Goal: Task Accomplishment & Management: Manage account settings

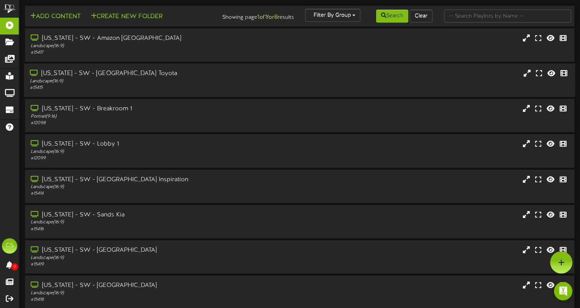
click at [105, 83] on div "Landscape ( 16:9 )" at bounding box center [139, 81] width 218 height 7
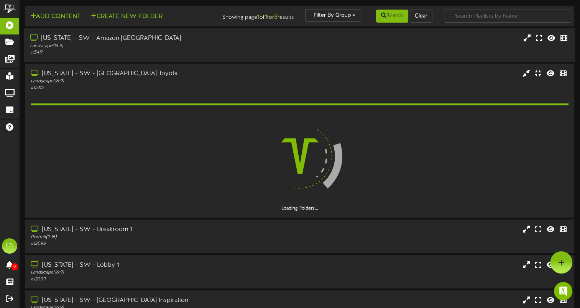
click at [104, 41] on div "[US_STATE] - SW - Amazon [GEOGRAPHIC_DATA]" at bounding box center [139, 38] width 218 height 9
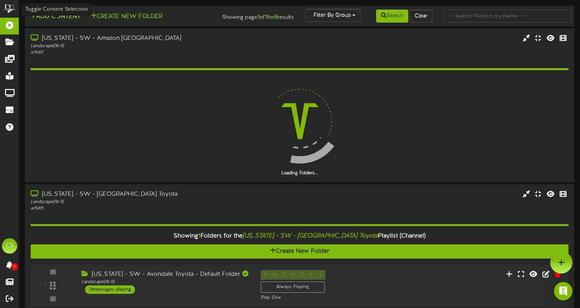
click at [58, 15] on button "Add Content" at bounding box center [55, 17] width 55 height 10
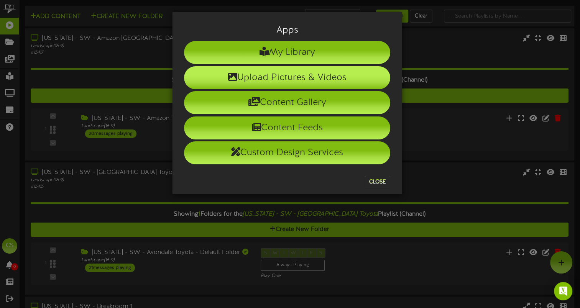
click at [289, 79] on li "Upload Pictures & Videos" at bounding box center [287, 77] width 206 height 23
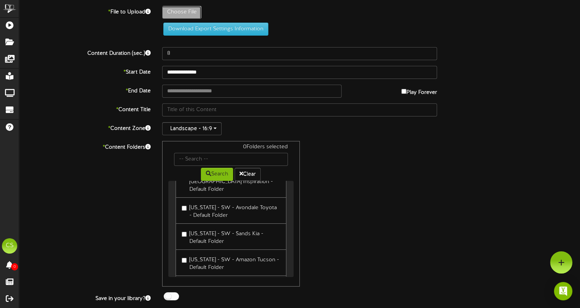
scroll to position [38, 0]
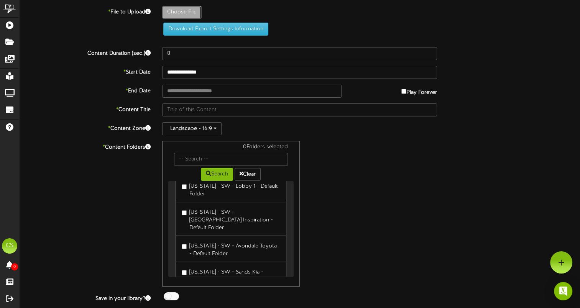
type input "**********"
type input "JOBSITES16x916"
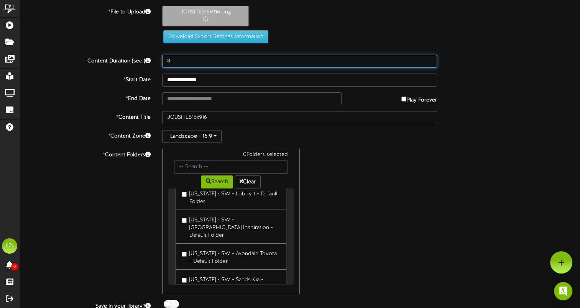
drag, startPoint x: 184, startPoint y: 59, endPoint x: 157, endPoint y: 57, distance: 27.7
click at [157, 57] on div "8" at bounding box center [299, 61] width 286 height 13
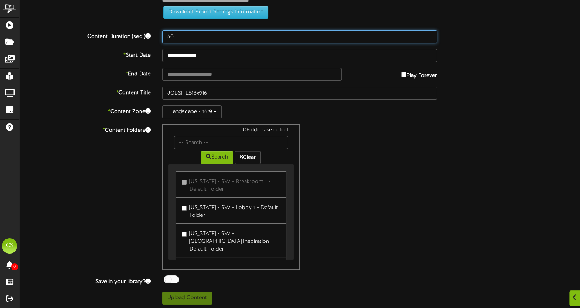
scroll to position [61, 0]
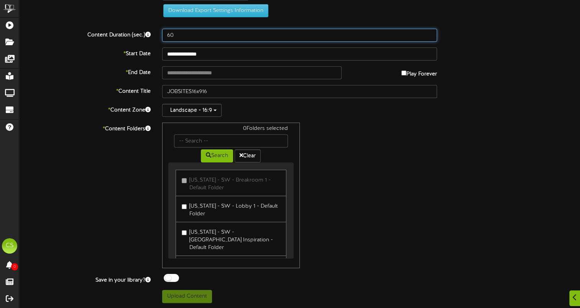
type input "60"
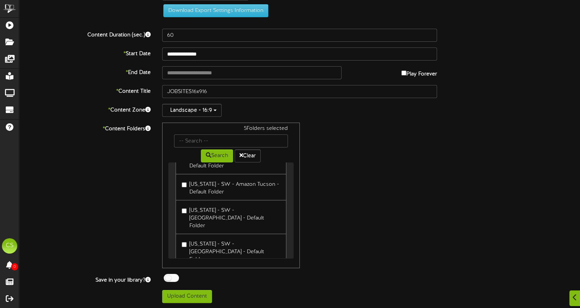
click at [175, 277] on div at bounding box center [171, 278] width 15 height 8
click at [188, 297] on button "Upload Content" at bounding box center [187, 296] width 50 height 13
type input "**********"
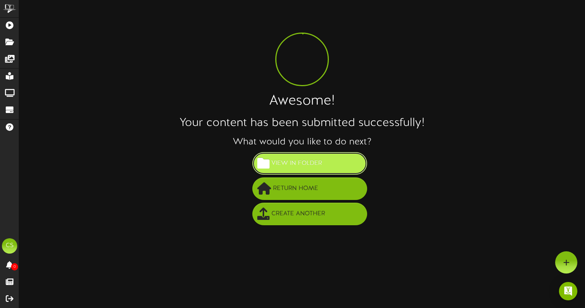
click at [308, 155] on button "View in Folder" at bounding box center [309, 163] width 115 height 23
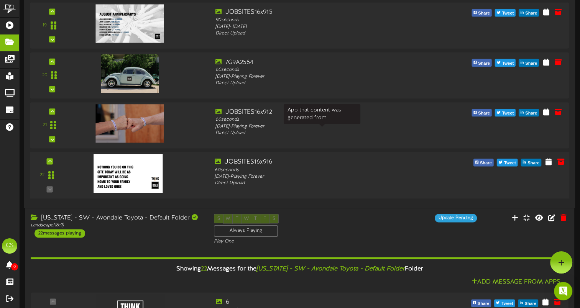
scroll to position [965, 0]
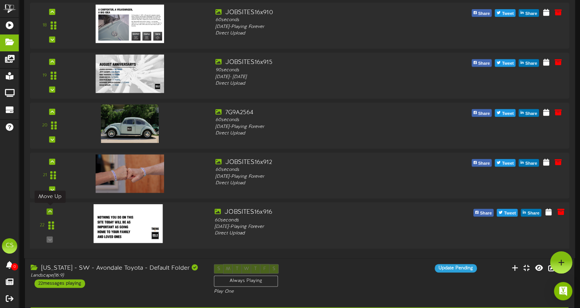
click at [50, 210] on icon at bounding box center [49, 211] width 3 height 4
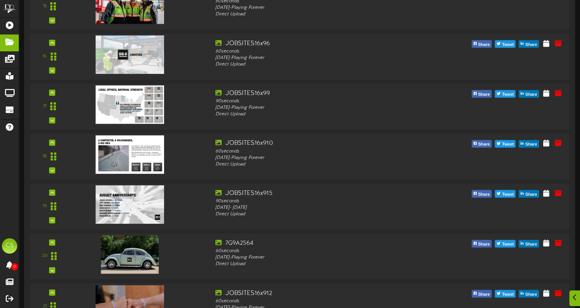
scroll to position [2149, 0]
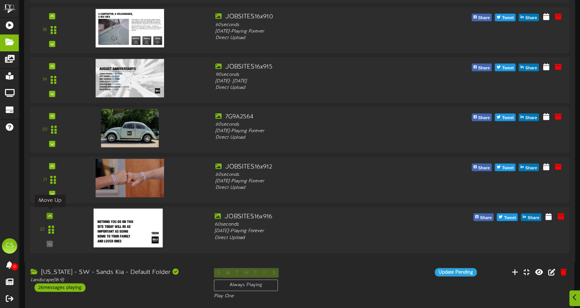
click at [49, 215] on icon at bounding box center [49, 216] width 3 height 4
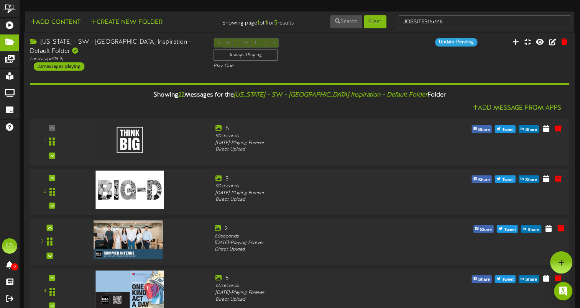
scroll to position [77, 0]
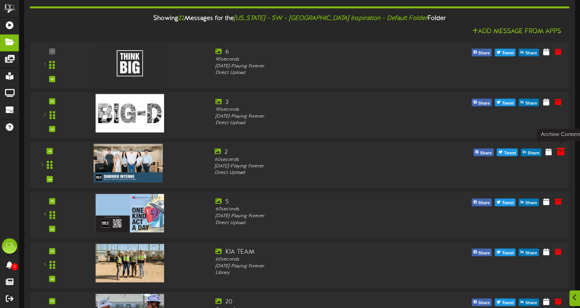
click at [560, 150] on icon at bounding box center [560, 151] width 8 height 8
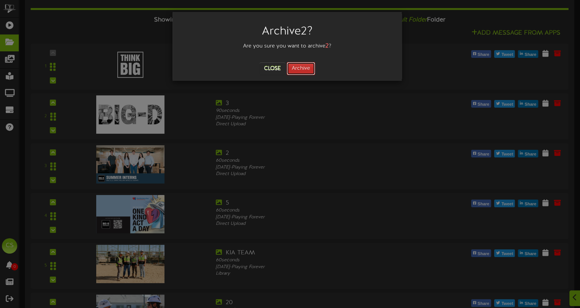
click at [304, 63] on button "Archive" at bounding box center [301, 68] width 28 height 13
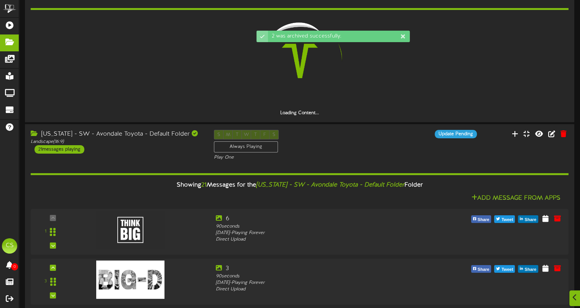
scroll to position [345, 0]
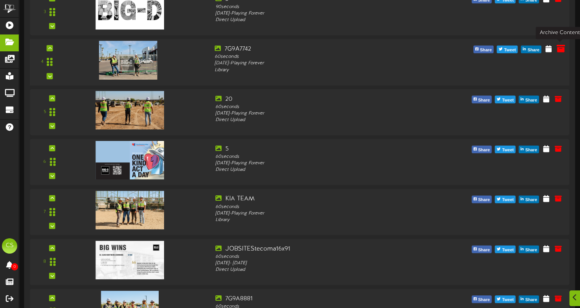
click at [561, 48] on icon at bounding box center [560, 48] width 8 height 8
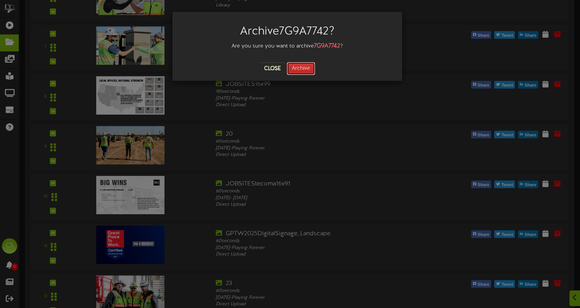
click at [300, 69] on button "Archive" at bounding box center [301, 68] width 28 height 13
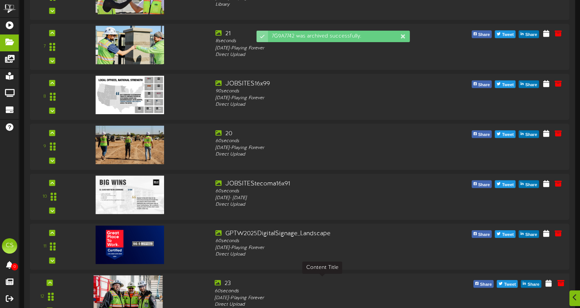
scroll to position [524, 0]
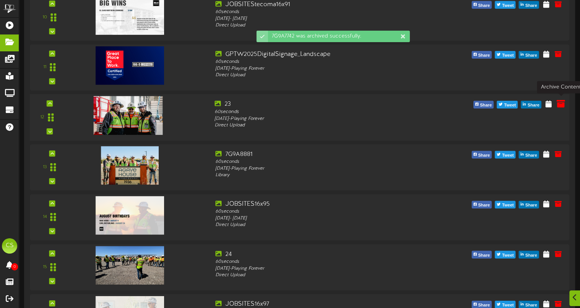
click at [559, 104] on icon at bounding box center [560, 103] width 8 height 8
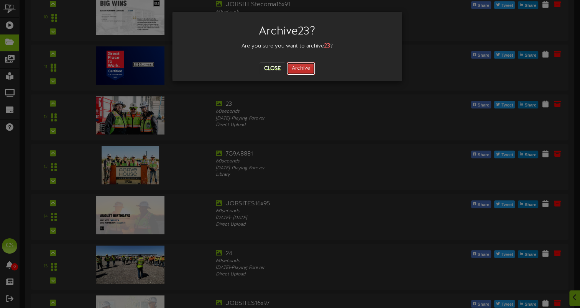
click at [305, 71] on button "Archive" at bounding box center [301, 68] width 28 height 13
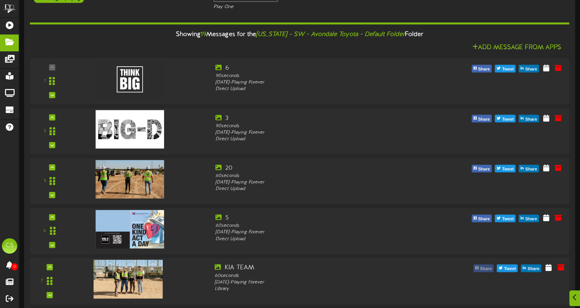
scroll to position [1203, 0]
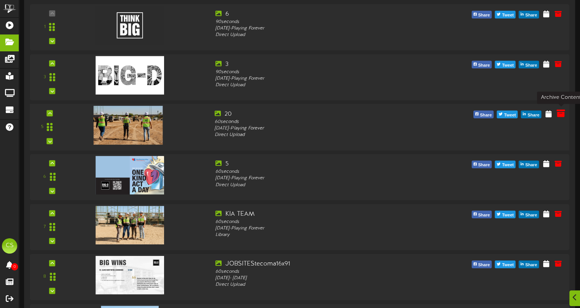
click at [562, 113] on icon at bounding box center [560, 113] width 8 height 8
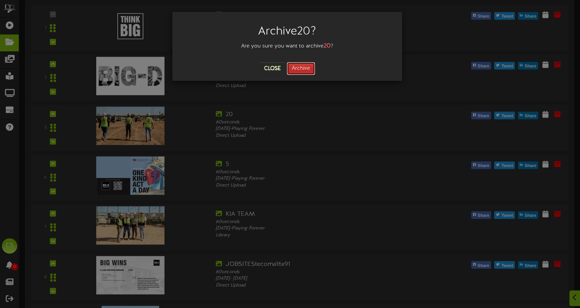
click at [311, 70] on button "Archive" at bounding box center [301, 68] width 28 height 13
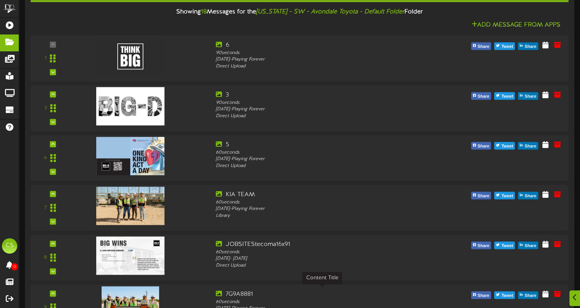
scroll to position [1277, 0]
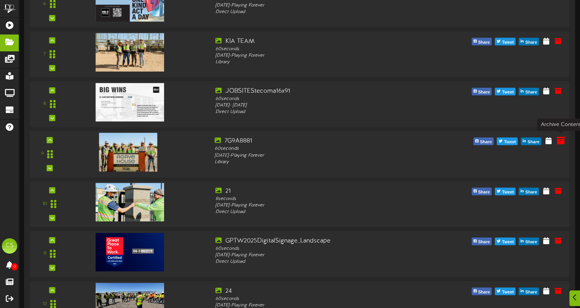
click at [561, 140] on icon at bounding box center [560, 140] width 8 height 8
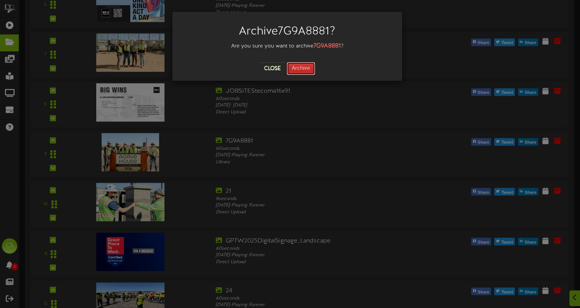
click at [303, 73] on button "Archive" at bounding box center [301, 68] width 28 height 13
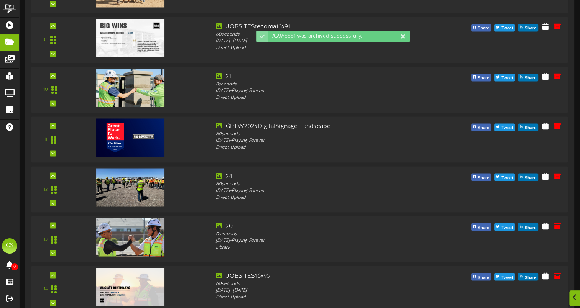
scroll to position [1329, 0]
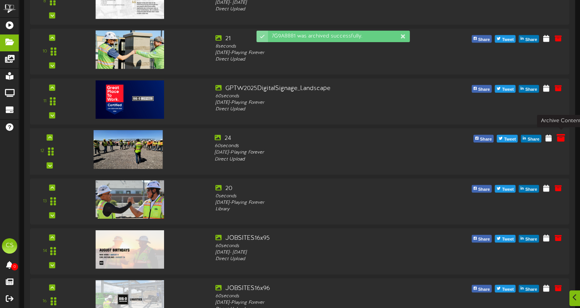
click at [562, 138] on icon at bounding box center [560, 137] width 8 height 8
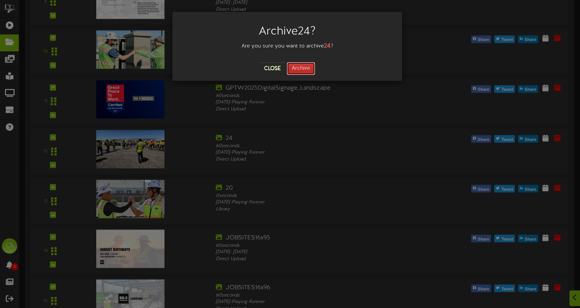
click at [303, 66] on button "Archive" at bounding box center [301, 68] width 28 height 13
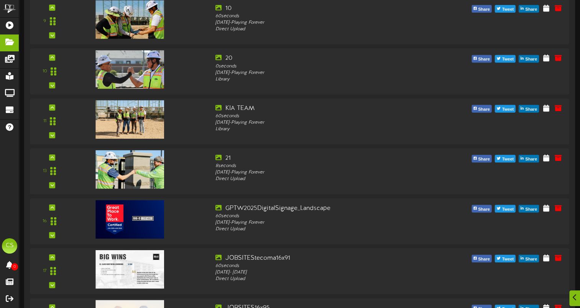
scroll to position [2539, 0]
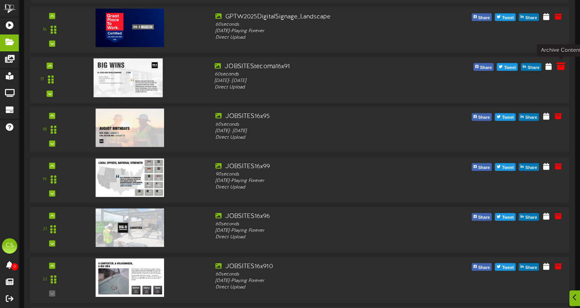
click at [563, 66] on icon at bounding box center [560, 66] width 8 height 8
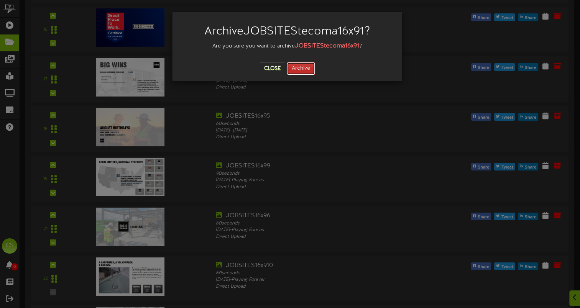
click at [294, 65] on button "Archive" at bounding box center [301, 68] width 28 height 13
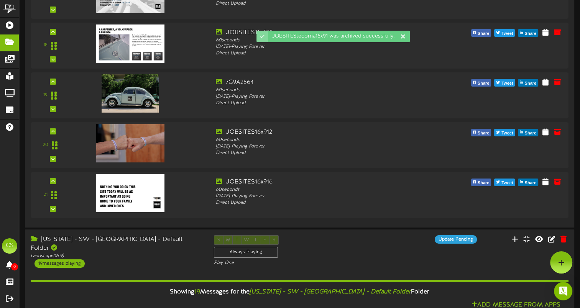
scroll to position [2440, 0]
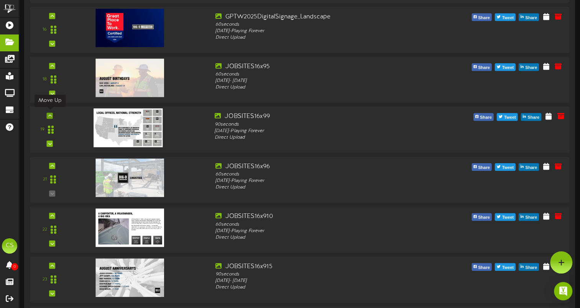
click at [51, 114] on icon at bounding box center [49, 116] width 3 height 4
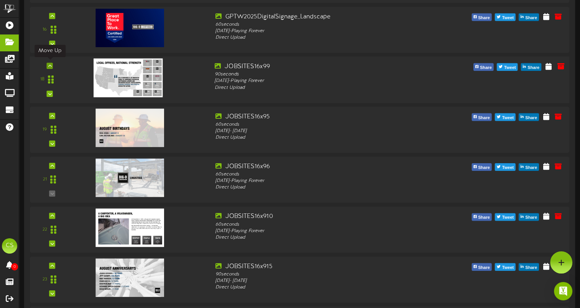
click at [52, 63] on div at bounding box center [50, 66] width 6 height 6
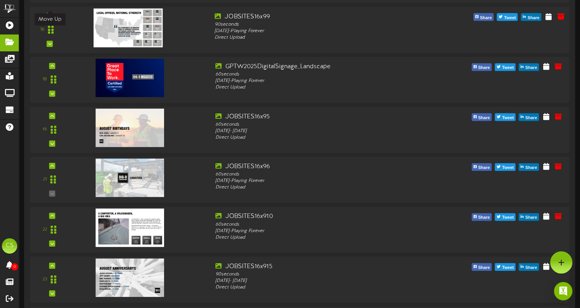
click at [48, 15] on div at bounding box center [50, 16] width 6 height 6
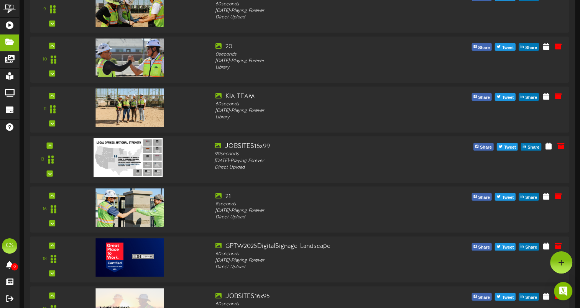
scroll to position [2198, 0]
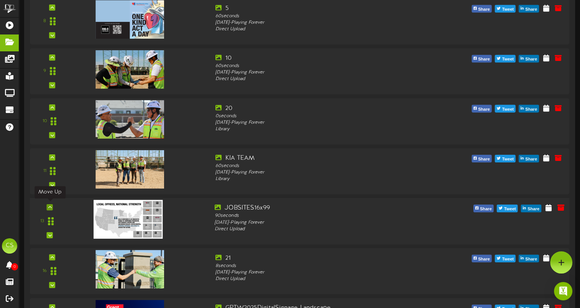
click at [52, 206] on div at bounding box center [50, 208] width 6 height 6
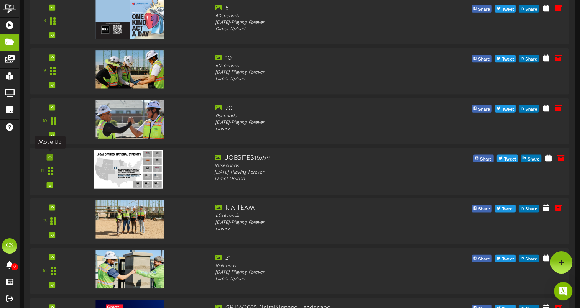
click at [51, 156] on icon at bounding box center [49, 158] width 3 height 4
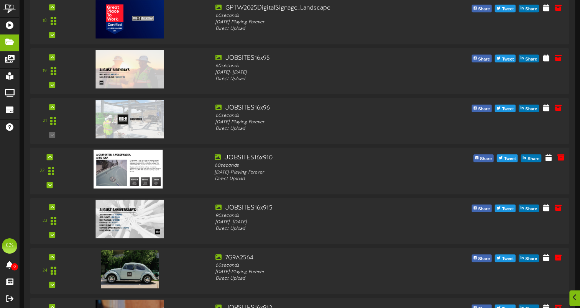
scroll to position [2505, 0]
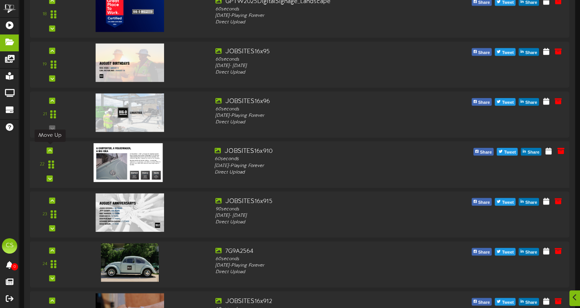
click at [49, 149] on icon at bounding box center [49, 151] width 3 height 4
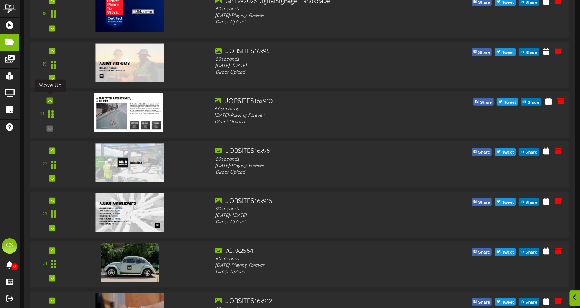
click at [50, 99] on icon at bounding box center [49, 101] width 3 height 4
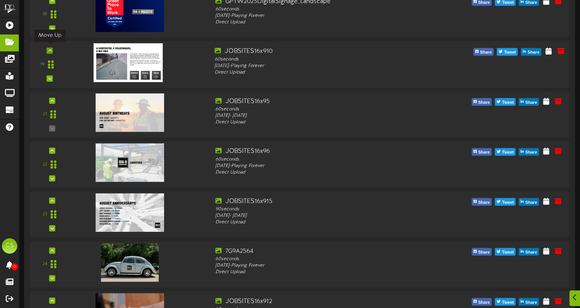
click at [49, 49] on icon at bounding box center [49, 51] width 3 height 4
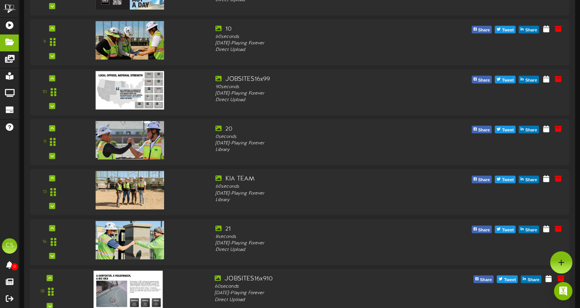
scroll to position [2225, 0]
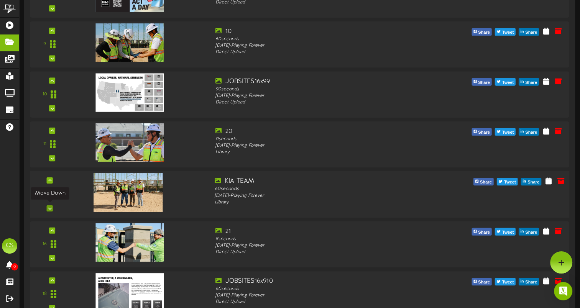
click at [49, 207] on icon at bounding box center [49, 209] width 3 height 4
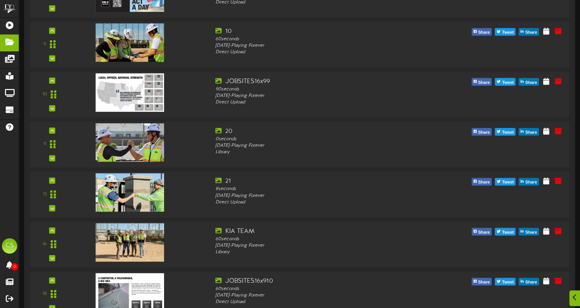
scroll to position [2340, 0]
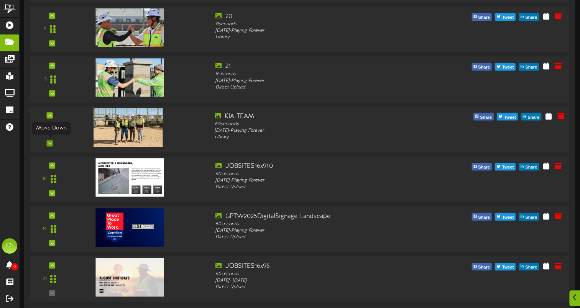
click at [51, 142] on icon at bounding box center [49, 144] width 3 height 4
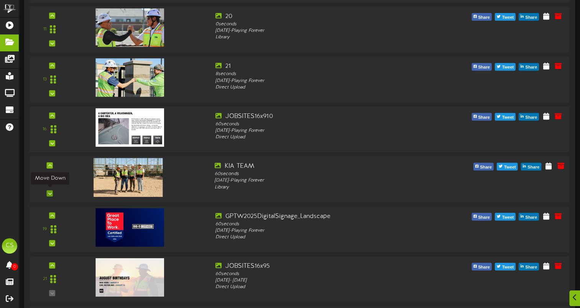
click at [48, 192] on icon at bounding box center [49, 194] width 3 height 4
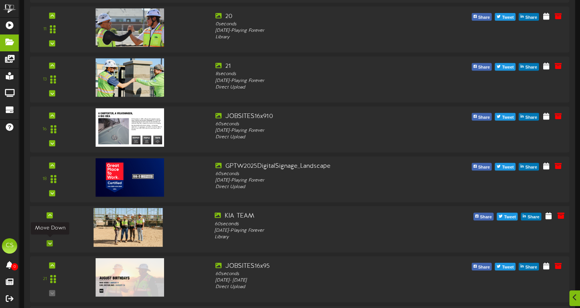
click at [50, 242] on icon at bounding box center [49, 244] width 3 height 4
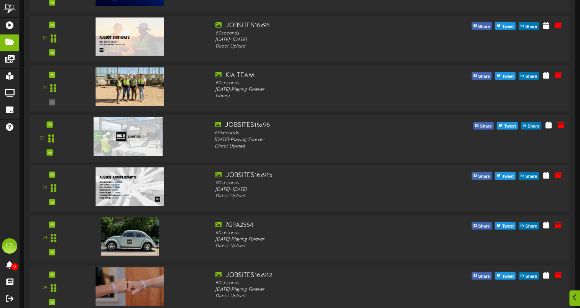
scroll to position [2532, 0]
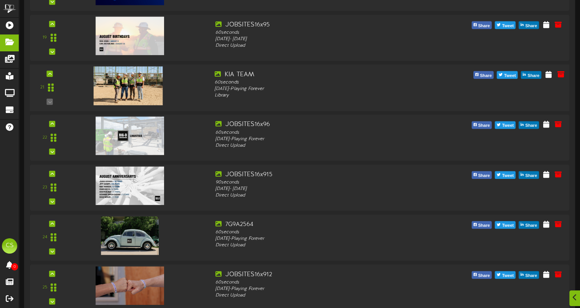
click at [52, 101] on div "21" at bounding box center [50, 87] width 34 height 35
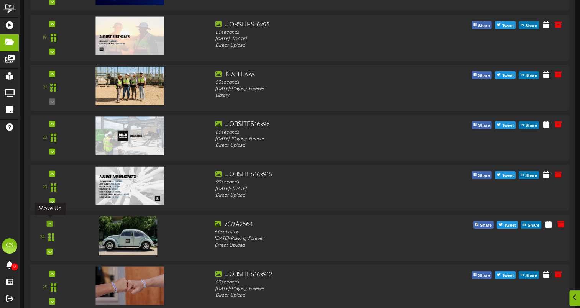
click at [52, 222] on div at bounding box center [50, 224] width 6 height 6
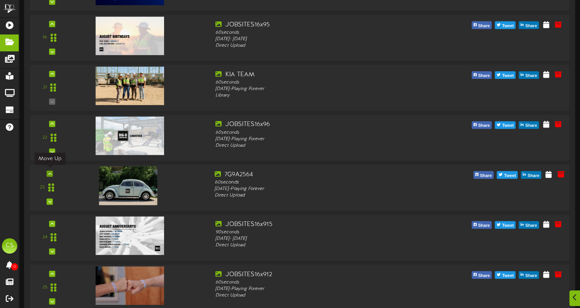
click at [50, 172] on icon at bounding box center [49, 174] width 3 height 4
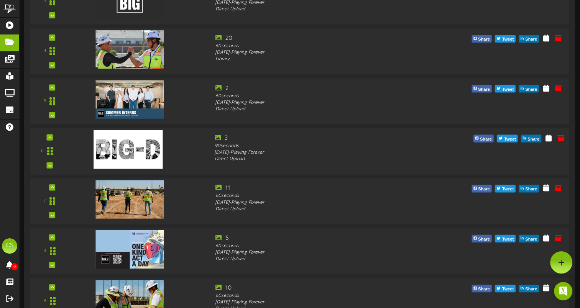
scroll to position [1957, 0]
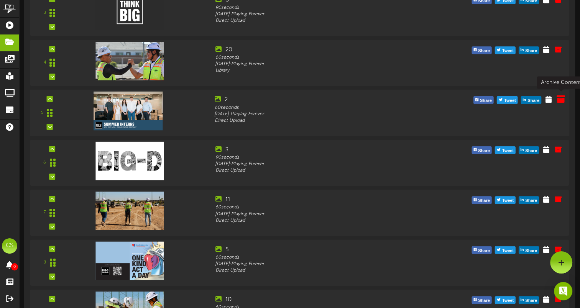
click at [560, 99] on icon at bounding box center [560, 99] width 8 height 8
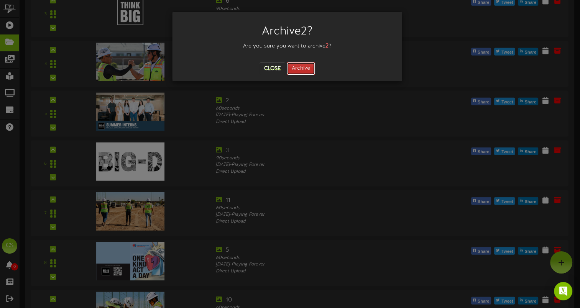
click at [308, 70] on button "Archive" at bounding box center [301, 68] width 28 height 13
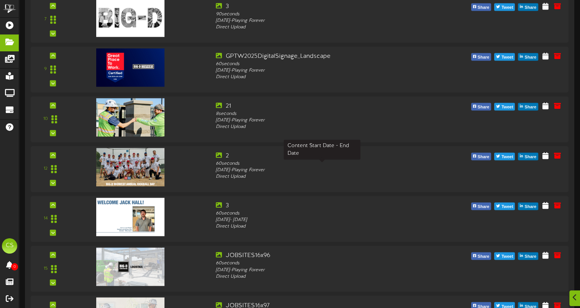
scroll to position [4156, 0]
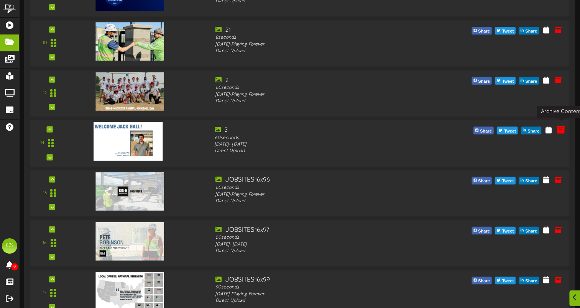
click at [558, 130] on icon at bounding box center [560, 129] width 8 height 8
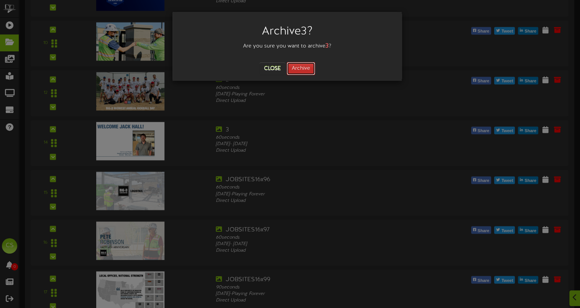
click at [304, 70] on button "Archive" at bounding box center [301, 68] width 28 height 13
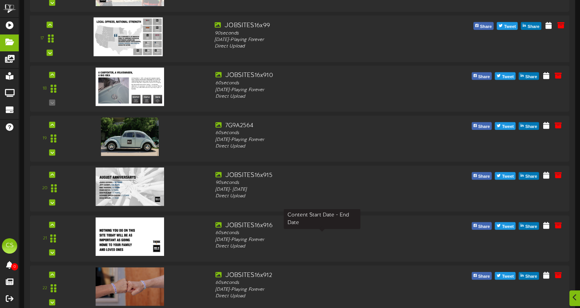
scroll to position [4398, 0]
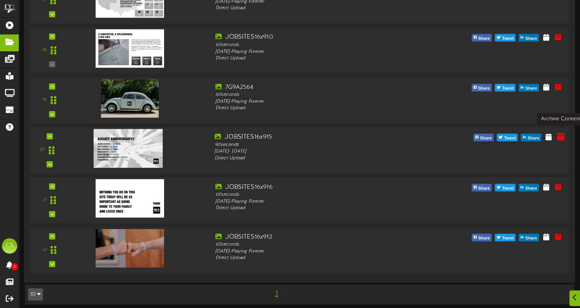
click at [561, 133] on icon at bounding box center [560, 137] width 8 height 8
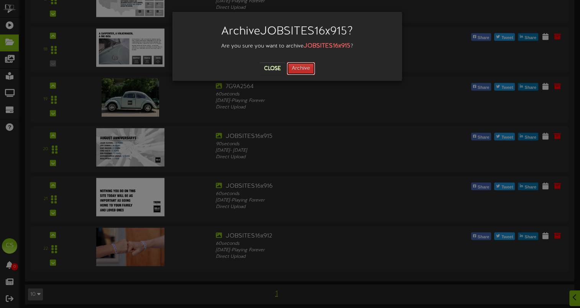
click at [294, 69] on button "Archive" at bounding box center [301, 68] width 28 height 13
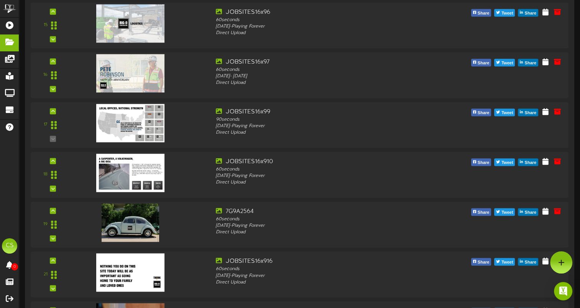
scroll to position [3996, 0]
